Goal: Transaction & Acquisition: Download file/media

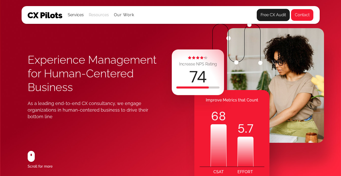
click at [97, 17] on div "Resources" at bounding box center [99, 14] width 20 height 7
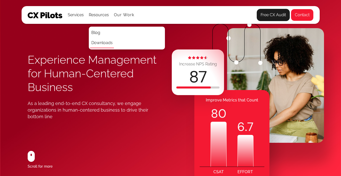
click at [100, 42] on link "Downloads" at bounding box center [102, 43] width 24 height 10
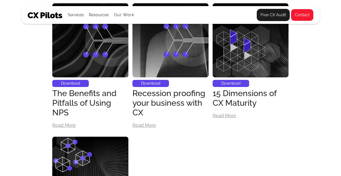
scroll to position [486, 0]
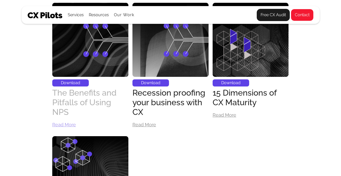
click at [90, 101] on div "The Benefits and Pitfalls of Using NPS" at bounding box center [90, 102] width 76 height 29
